Goal: Complete application form: Complete application form

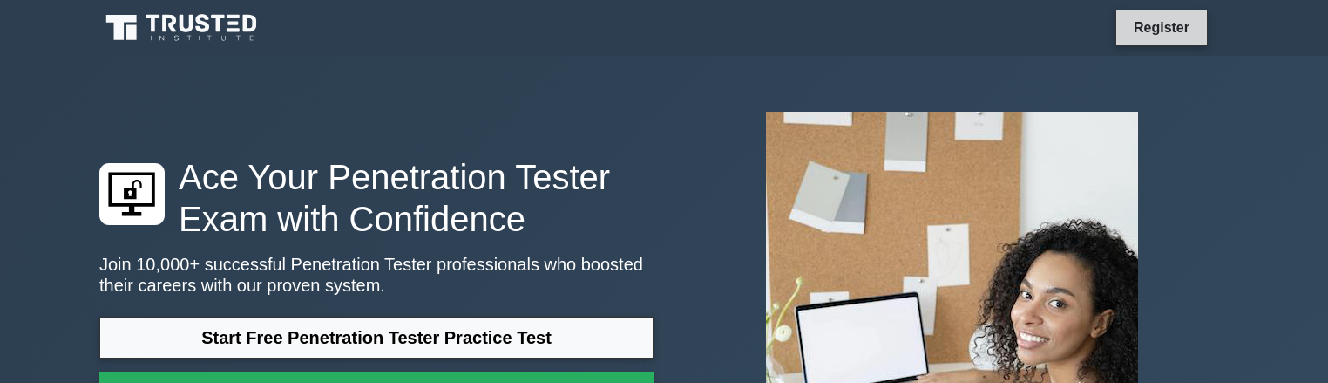
click at [1151, 37] on link "Register" at bounding box center [1162, 28] width 77 height 22
drag, startPoint x: 1151, startPoint y: 37, endPoint x: 927, endPoint y: 18, distance: 223.9
click at [1144, 32] on link "Register" at bounding box center [1162, 28] width 77 height 22
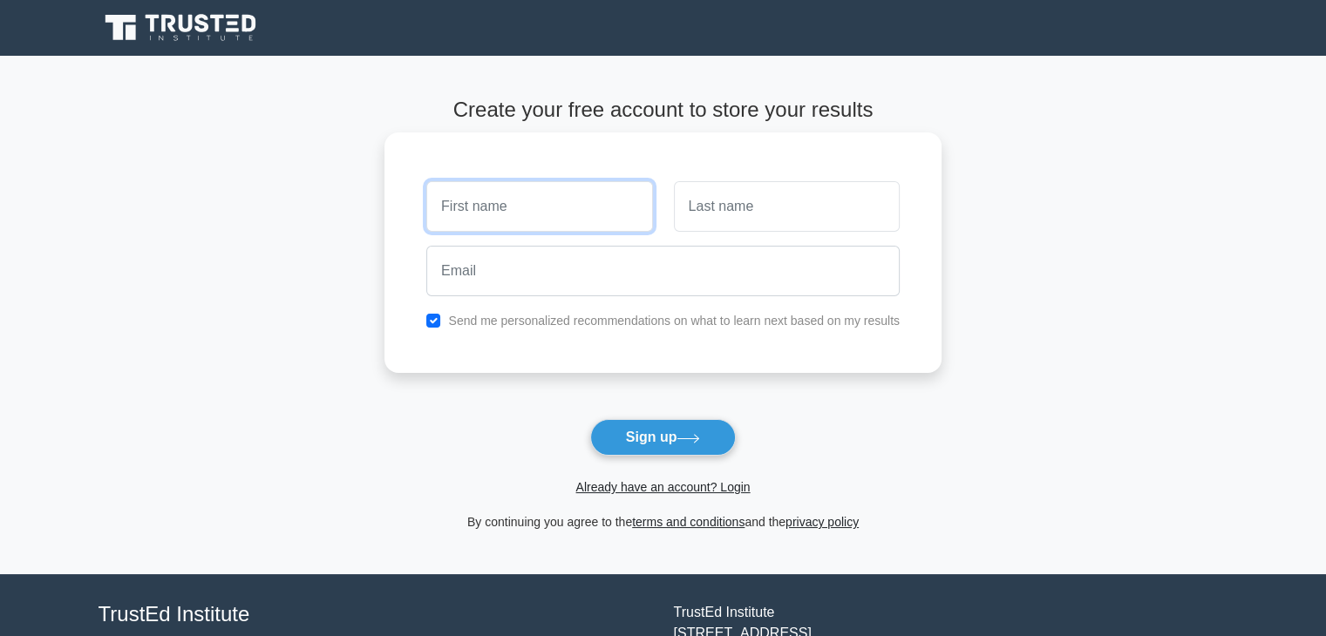
click at [523, 208] on input "text" at bounding box center [539, 206] width 226 height 51
type input "Toqeer"
click at [697, 207] on input "text" at bounding box center [787, 206] width 226 height 51
type input "khan"
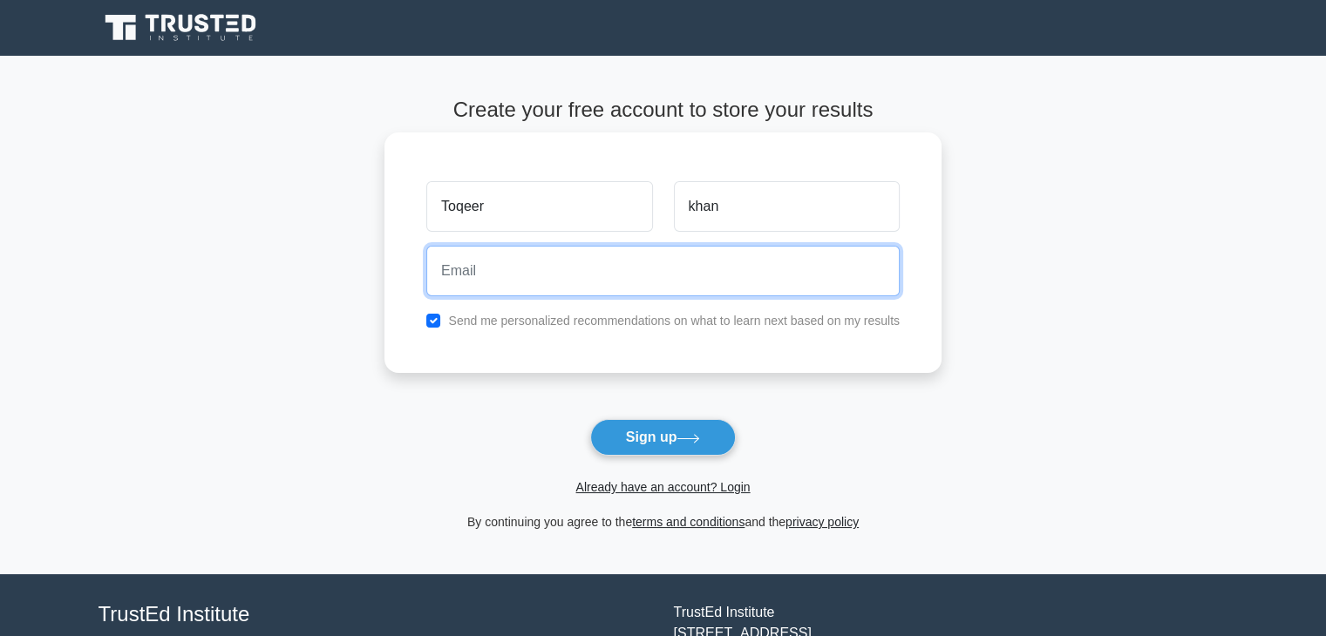
click at [530, 288] on input "email" at bounding box center [662, 271] width 473 height 51
click at [512, 272] on input "[EMAIL_ADDRESS][DOMAIN_NAME]" at bounding box center [662, 271] width 473 height 51
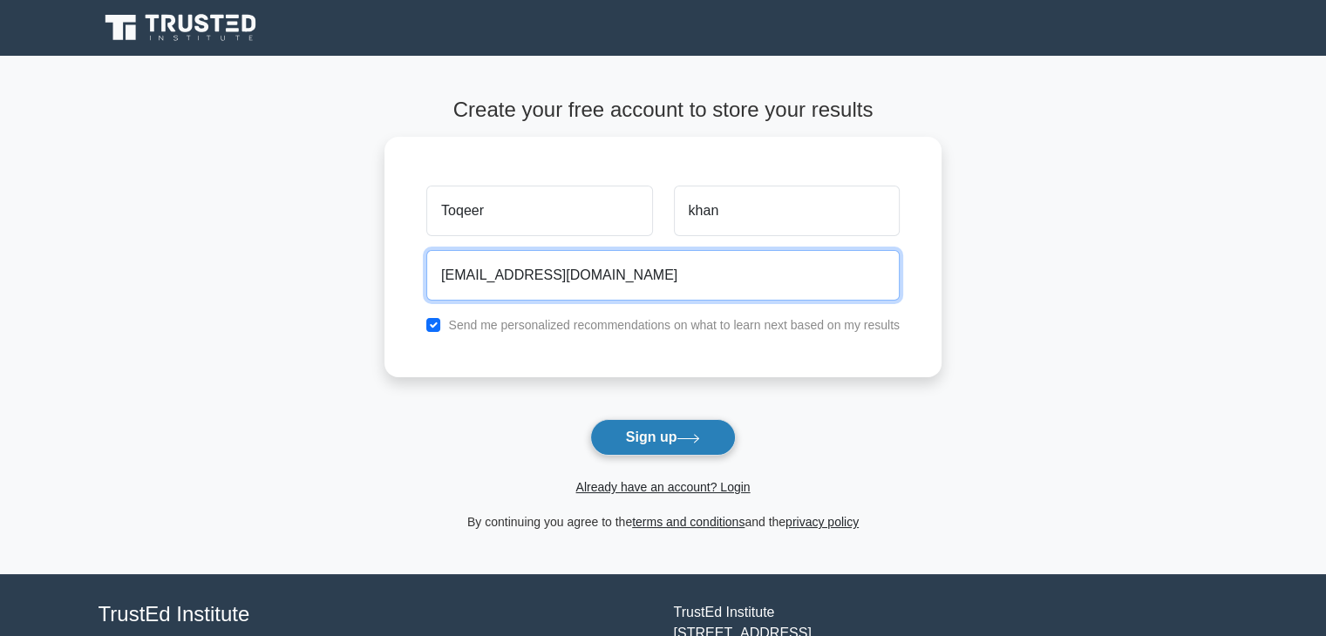
type input "[EMAIL_ADDRESS][DOMAIN_NAME]"
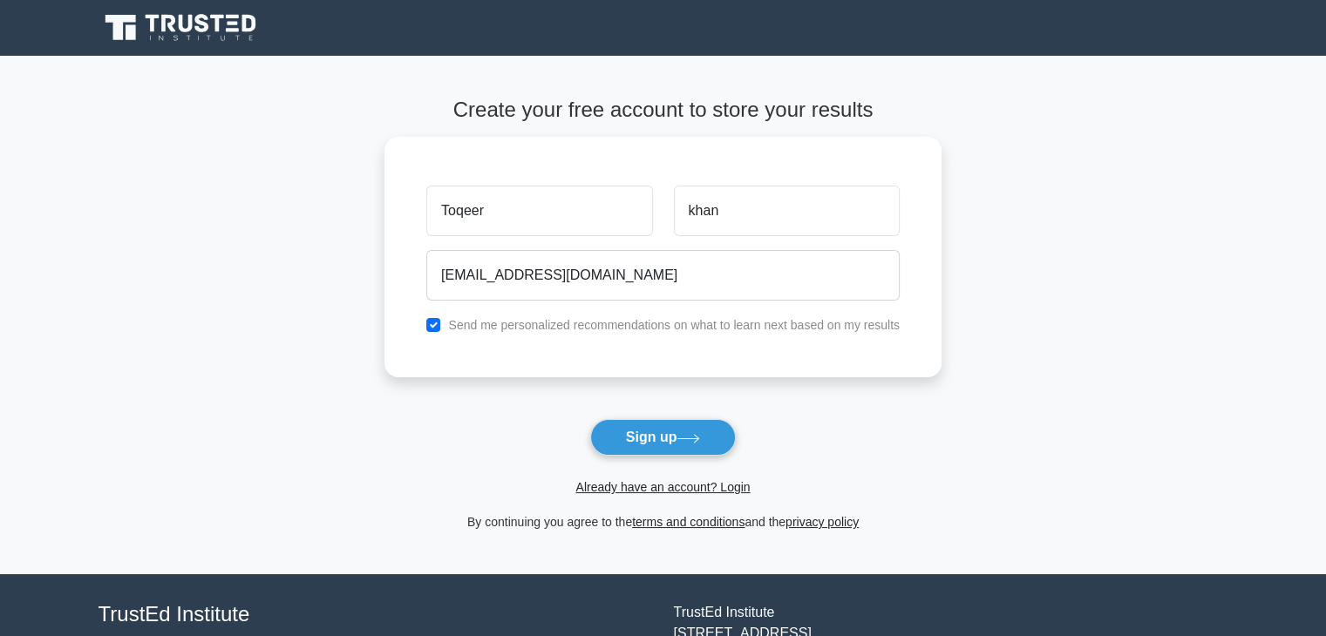
click at [637, 382] on button "Sign up" at bounding box center [663, 437] width 146 height 37
click at [637, 382] on form "Create your free account to store your results [PERSON_NAME] [EMAIL_ADDRESS][DO…" at bounding box center [662, 315] width 557 height 435
click at [638, 382] on form "Create your free account to store your results [PERSON_NAME] [EMAIL_ADDRESS][DO…" at bounding box center [662, 315] width 557 height 435
drag, startPoint x: 638, startPoint y: 435, endPoint x: 626, endPoint y: 405, distance: 32.0
click at [626, 382] on form "Create your free account to store your results [PERSON_NAME] [EMAIL_ADDRESS][DO…" at bounding box center [662, 315] width 557 height 435
